Goal: Find contact information: Find contact information

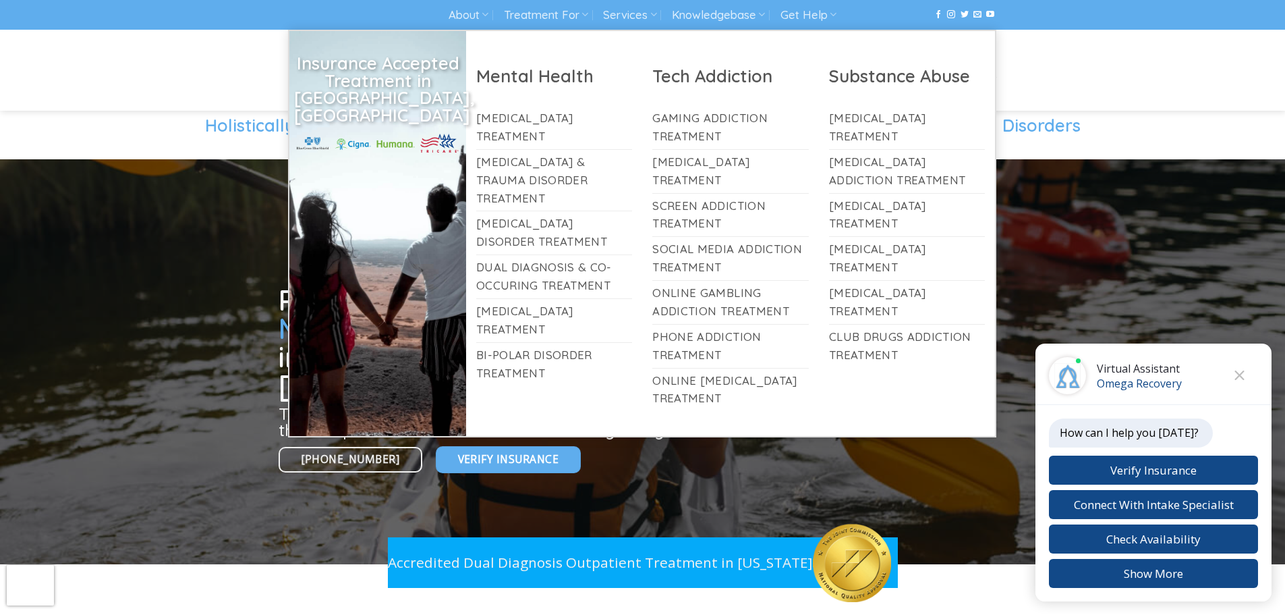
scroll to position [84, 0]
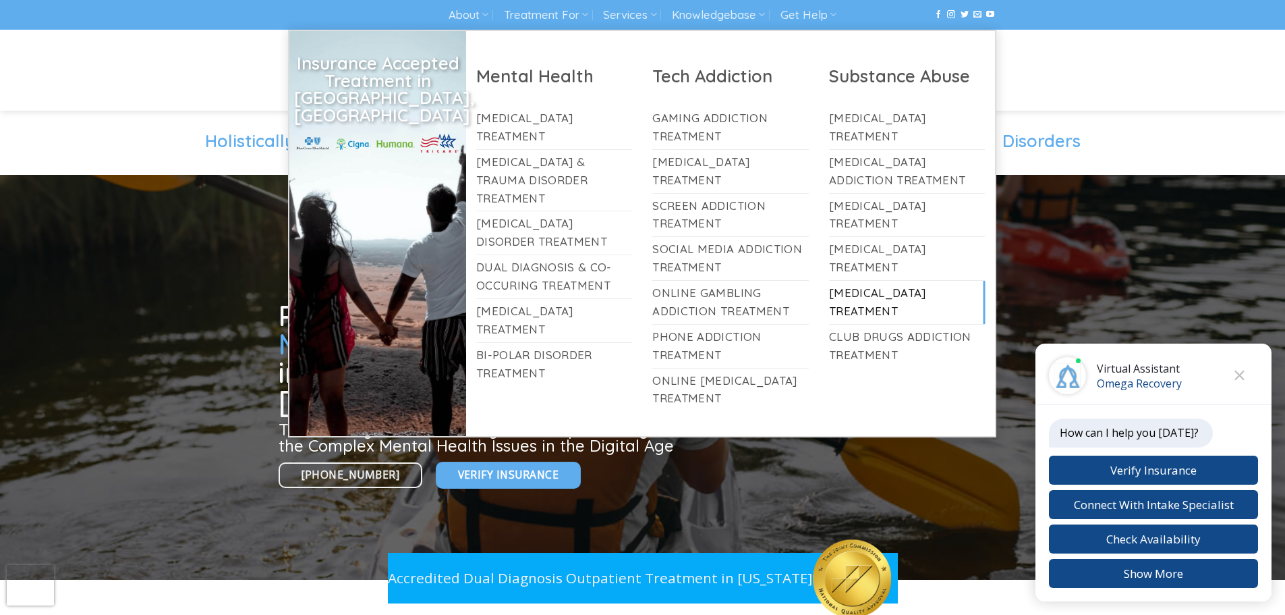
click at [863, 300] on link "[MEDICAL_DATA] Treatment" at bounding box center [907, 302] width 157 height 43
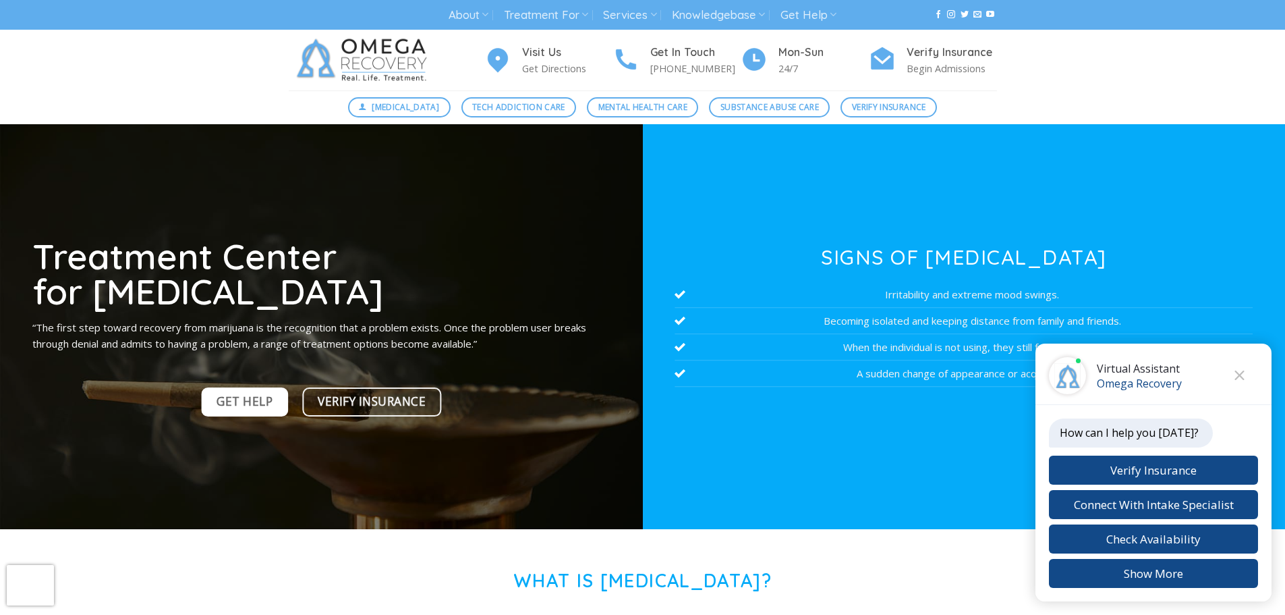
click at [260, 406] on span "Get Help" at bounding box center [245, 401] width 56 height 19
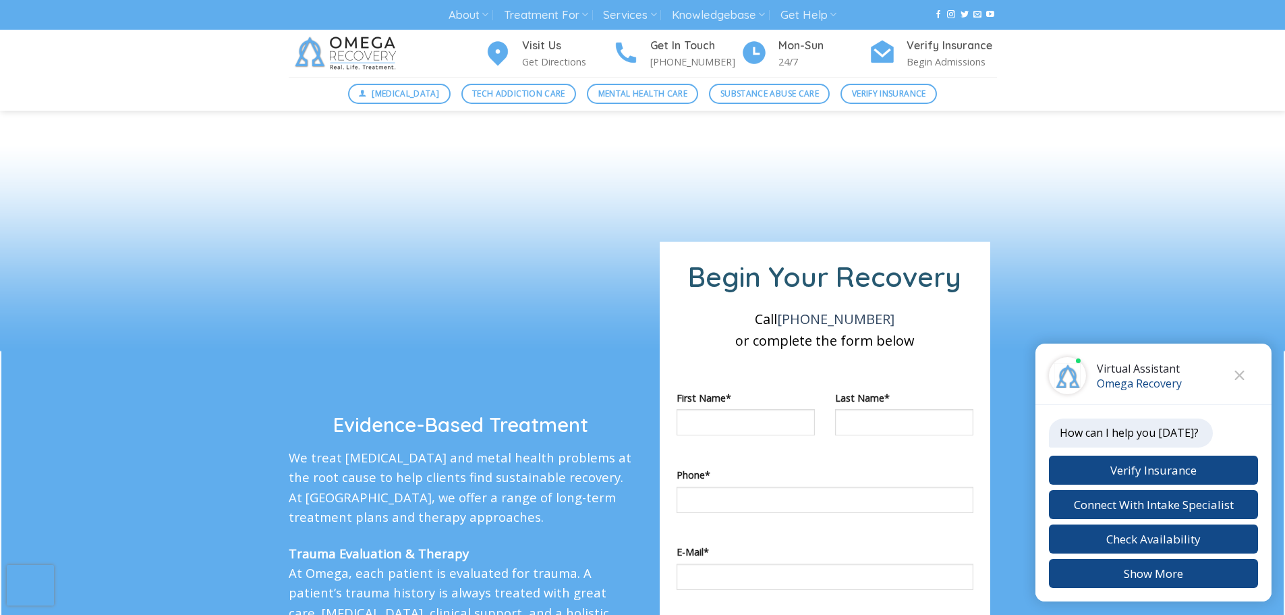
scroll to position [573, 0]
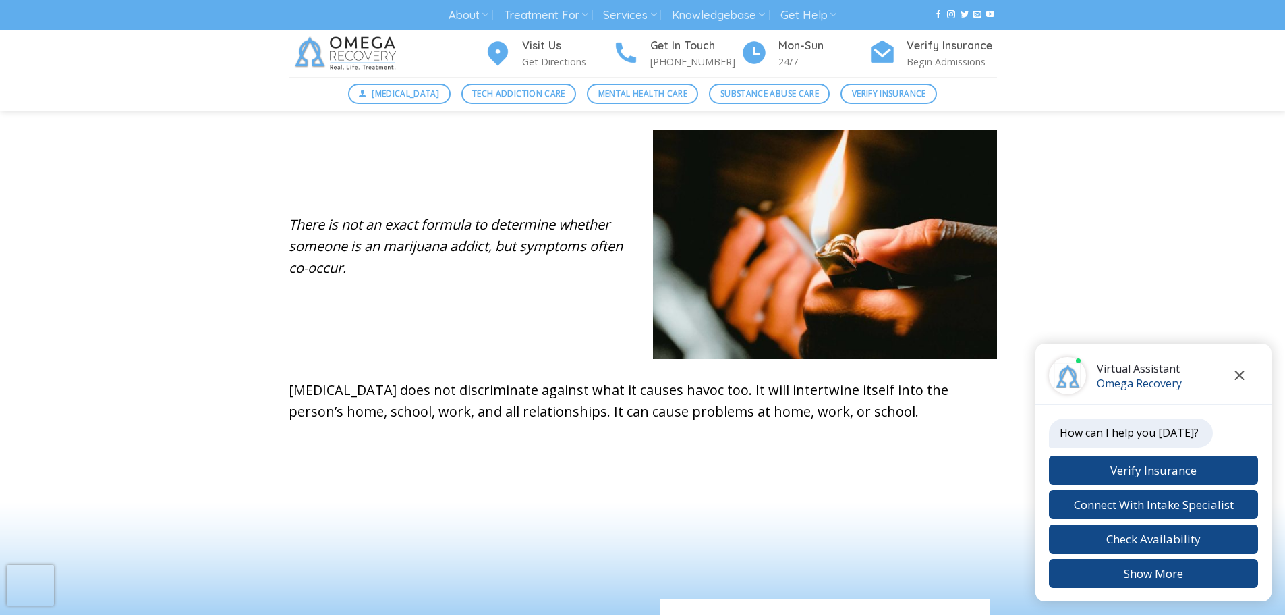
click at [1240, 373] on icon "Close chat" at bounding box center [1240, 374] width 10 height 9
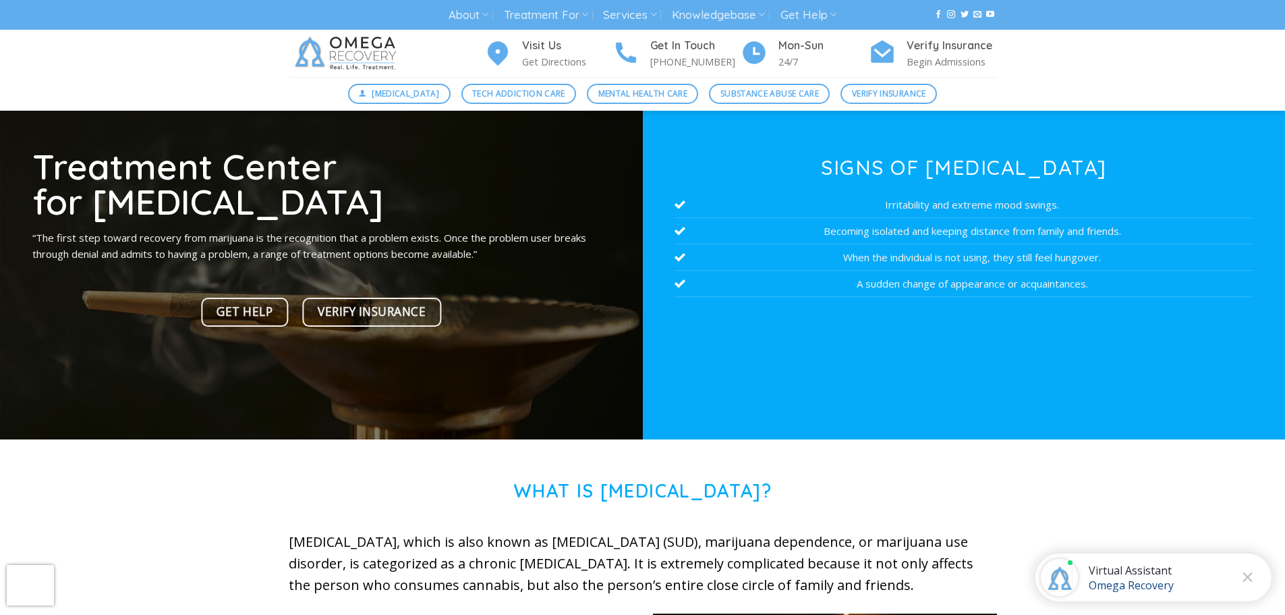
scroll to position [51, 0]
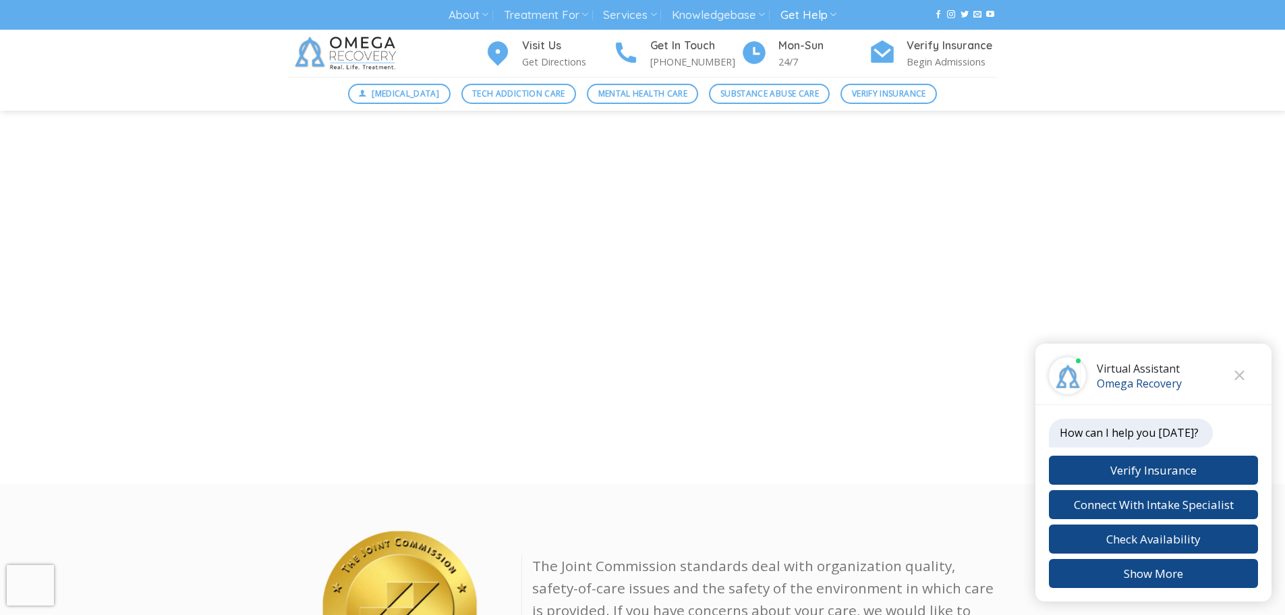
scroll to position [1147, 0]
